Goal: Information Seeking & Learning: Learn about a topic

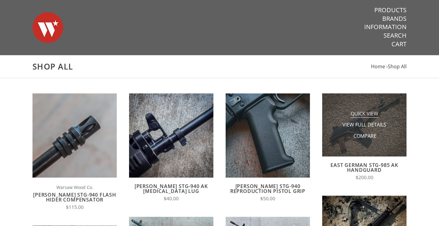
click at [365, 113] on span "Quick View" at bounding box center [365, 114] width 28 height 8
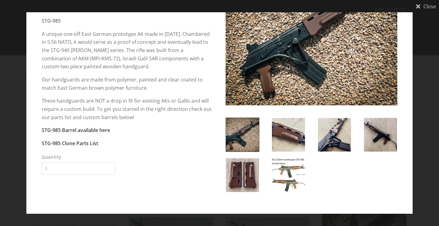
scroll to position [51, 0]
click at [292, 177] on img at bounding box center [288, 175] width 33 height 34
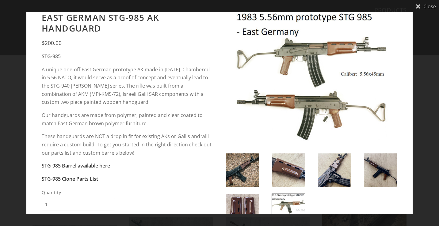
scroll to position [13, 0]
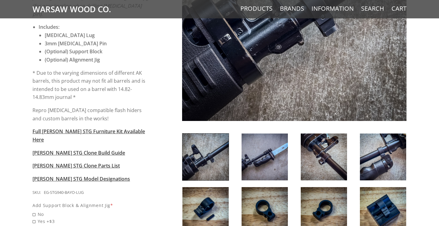
scroll to position [194, 0]
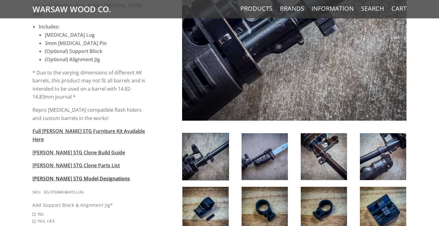
click at [75, 175] on span "Wieger STG Model Designations" at bounding box center [80, 178] width 97 height 7
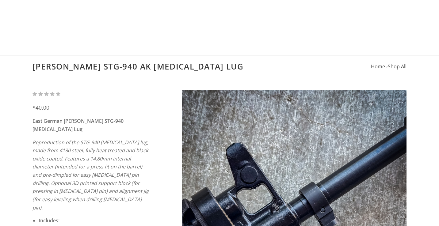
scroll to position [194, 0]
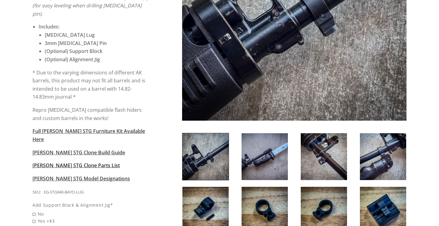
click at [78, 162] on span "Wieger STG Clone Parts List" at bounding box center [75, 165] width 87 height 7
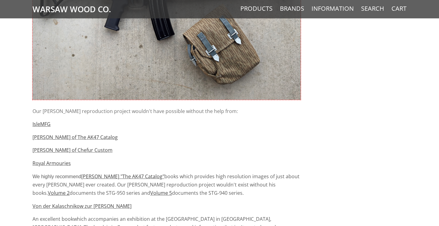
scroll to position [310, 0]
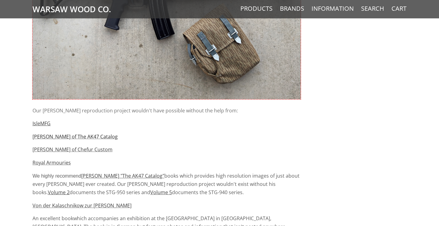
click at [77, 137] on link "Rob Stott of The AK47 Catalog" at bounding box center [74, 136] width 85 height 7
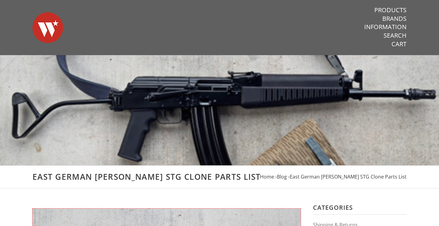
scroll to position [310, 0]
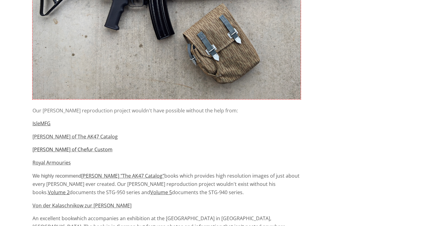
click at [87, 150] on link "[PERSON_NAME] of Chefur Custom" at bounding box center [72, 149] width 80 height 7
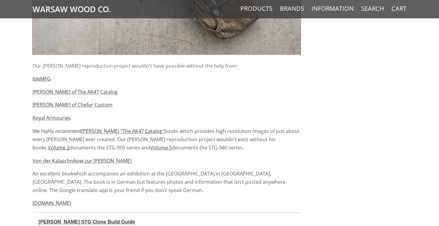
scroll to position [362, 0]
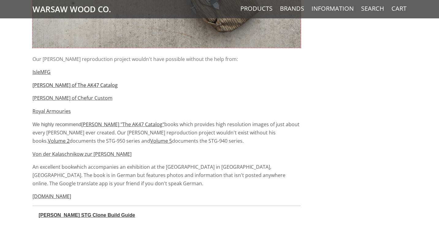
click at [91, 86] on link "[PERSON_NAME] of The AK47 Catalog" at bounding box center [74, 85] width 85 height 7
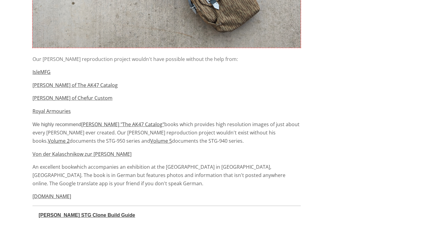
scroll to position [365, 0]
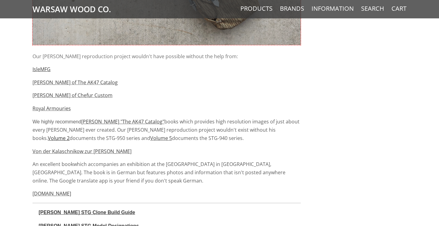
click at [70, 135] on u "Volume 2" at bounding box center [59, 138] width 22 height 7
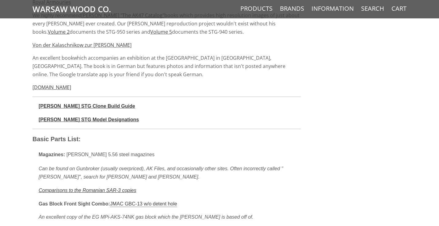
scroll to position [471, 0]
click at [103, 103] on u "[PERSON_NAME] STG Clone Build Guide" at bounding box center [87, 105] width 97 height 5
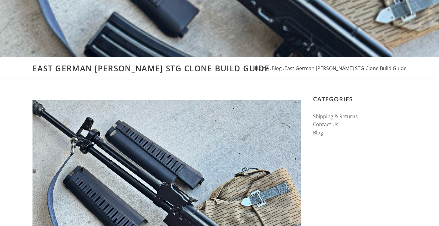
scroll to position [189, 0]
